Goal: Information Seeking & Learning: Learn about a topic

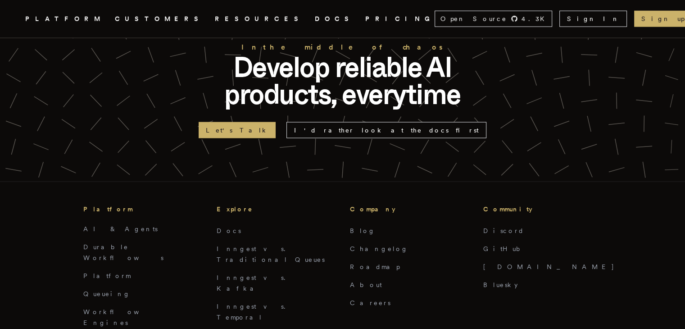
scroll to position [1945, 0]
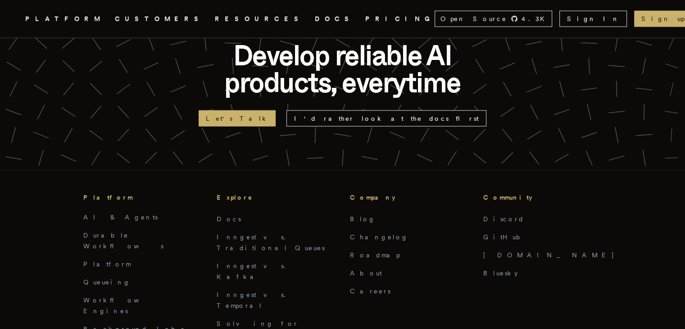
drag, startPoint x: 295, startPoint y: 235, endPoint x: 285, endPoint y: 195, distance: 40.9
click at [286, 194] on footer "In the middle of chaos Develop reliable AI products, everytime Let's Talk I'd r…" at bounding box center [342, 278] width 685 height 584
drag, startPoint x: 232, startPoint y: 197, endPoint x: 124, endPoint y: 202, distance: 108.2
click at [124, 202] on footer "In the middle of chaos Develop reliable AI products, everytime Let's Talk I'd r…" at bounding box center [342, 278] width 685 height 584
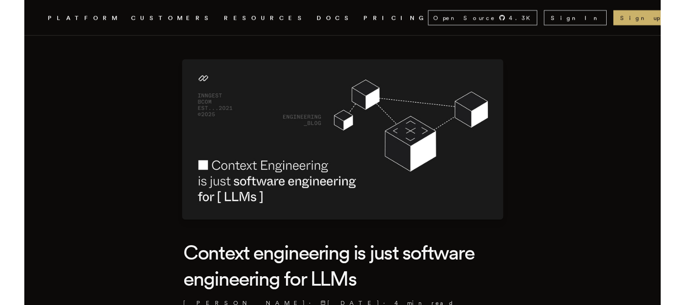
scroll to position [0, 0]
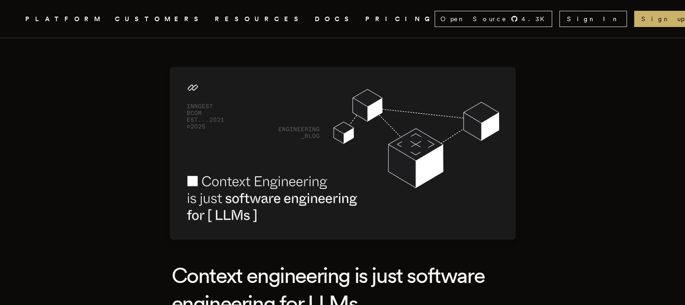
click at [335, 204] on img at bounding box center [343, 153] width 346 height 173
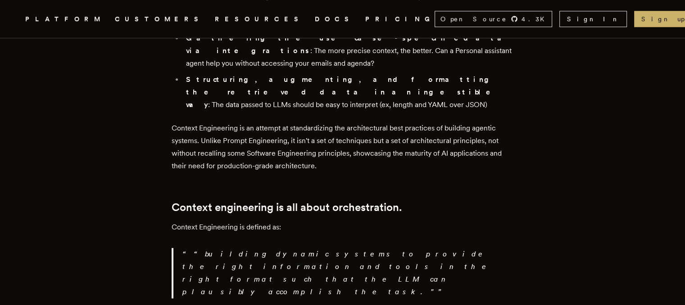
scroll to position [1035, 0]
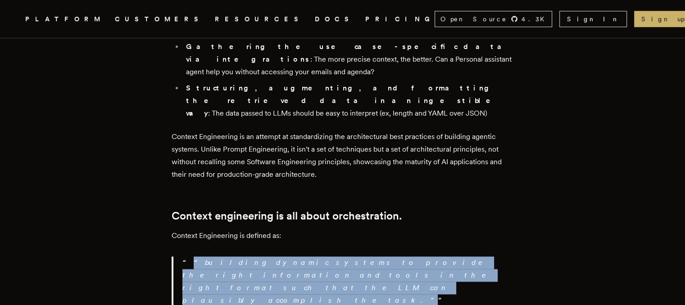
drag, startPoint x: 312, startPoint y: 133, endPoint x: 189, endPoint y: 122, distance: 123.4
click at [189, 257] on p "“building dynamic systems to provide the right information and tools in the rig…" at bounding box center [347, 282] width 331 height 50
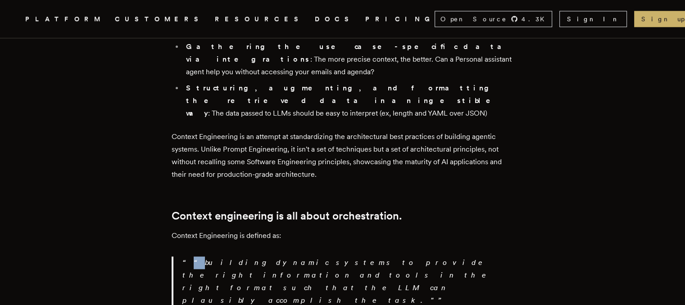
click at [189, 257] on p "“building dynamic systems to provide the right information and tools in the rig…" at bounding box center [347, 282] width 331 height 50
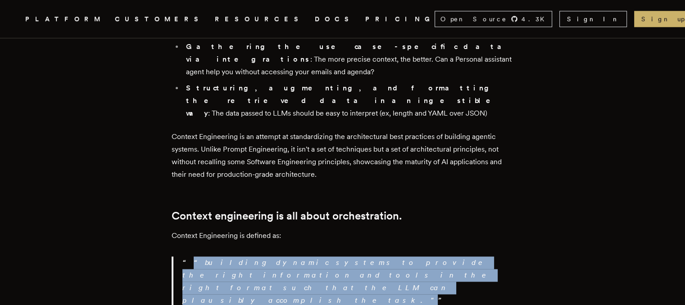
click at [189, 257] on p "“building dynamic systems to provide the right information and tools in the rig…" at bounding box center [347, 282] width 331 height 50
click at [320, 257] on p "“building dynamic systems to provide the right information and tools in the rig…" at bounding box center [347, 282] width 331 height 50
drag, startPoint x: 313, startPoint y: 133, endPoint x: 192, endPoint y: 121, distance: 121.7
click at [192, 257] on p "“building dynamic systems to provide the right information and tools in the rig…" at bounding box center [347, 282] width 331 height 50
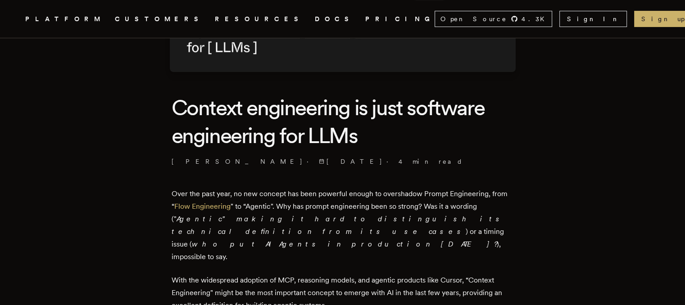
scroll to position [0, 0]
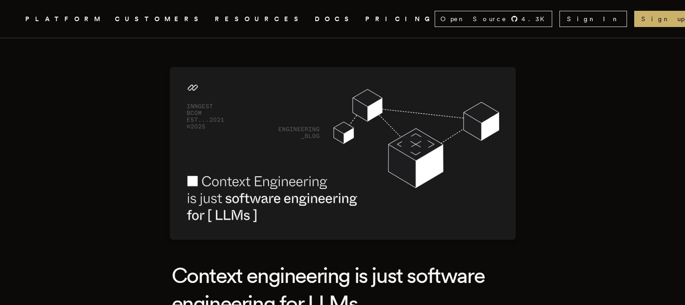
click at [198, 178] on img at bounding box center [343, 153] width 346 height 173
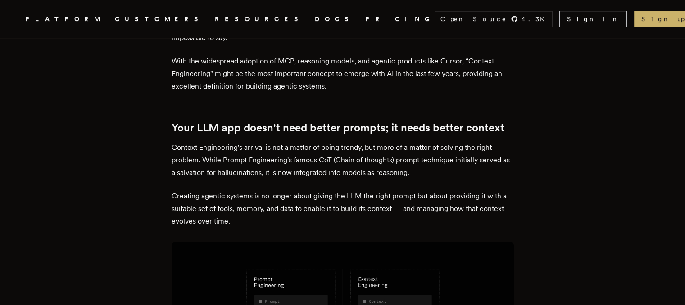
scroll to position [438, 0]
